Goal: Task Accomplishment & Management: Manage account settings

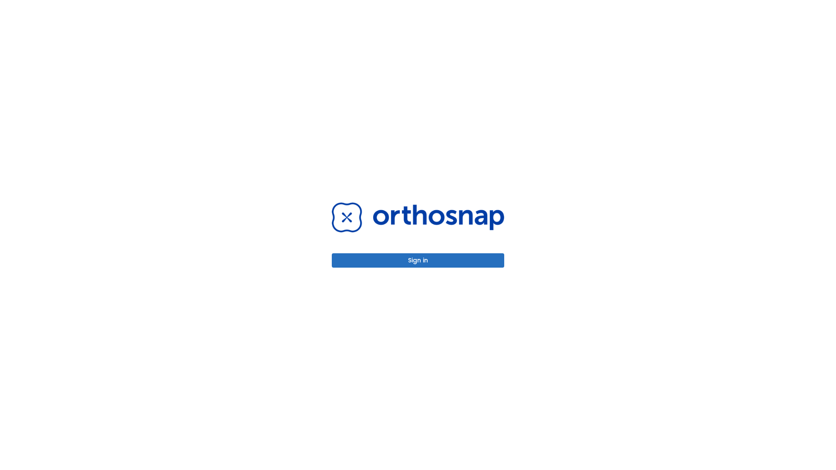
click at [418, 260] on button "Sign in" at bounding box center [418, 260] width 172 height 14
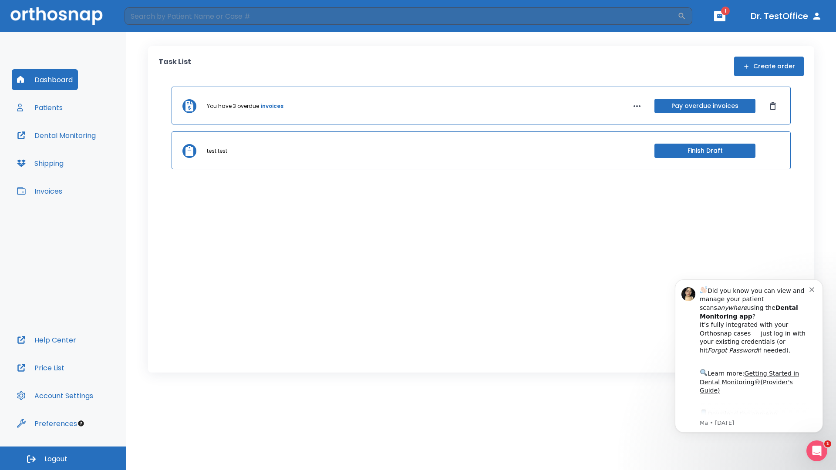
click at [63, 458] on span "Logout" at bounding box center [55, 459] width 23 height 10
